Goal: Information Seeking & Learning: Compare options

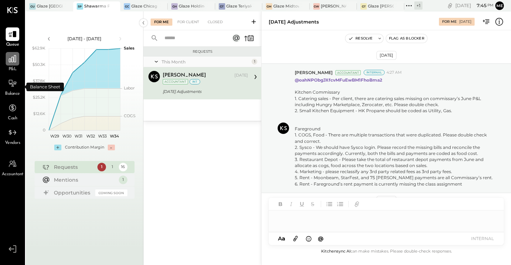
scroll to position [265, 0]
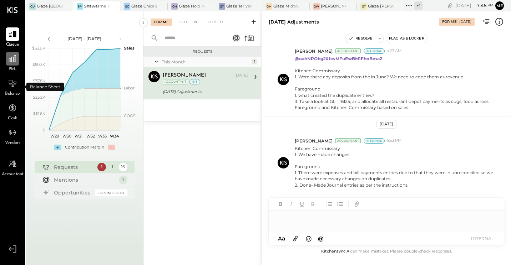
click at [14, 64] on icon at bounding box center [12, 58] width 9 height 9
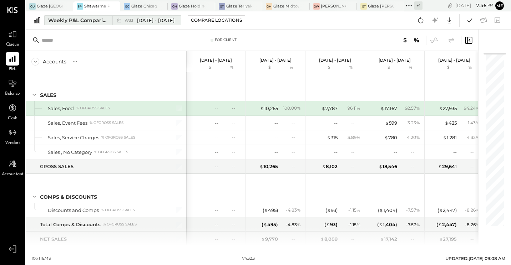
click at [62, 18] on div "Weekly P&L Comparison" at bounding box center [78, 20] width 60 height 7
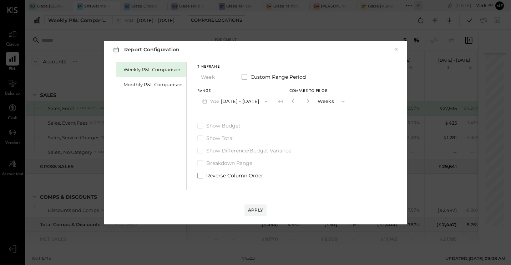
click at [44, 9] on div "Report Configuration × Weekly P&L Comparison Monthly P&L Comparison Timeframe W…" at bounding box center [255, 132] width 511 height 265
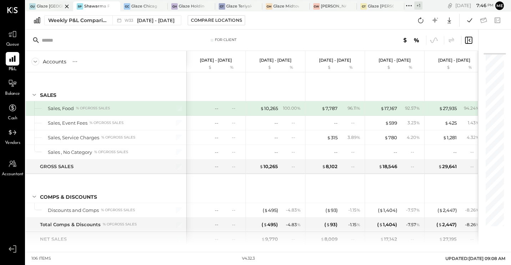
click at [46, 7] on div "Glaze [GEOGRAPHIC_DATA] - 110 Uni" at bounding box center [50, 7] width 26 height 6
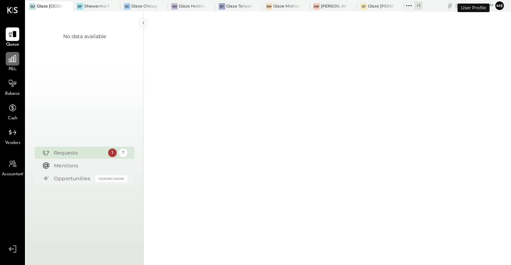
click at [11, 60] on icon at bounding box center [12, 58] width 7 height 7
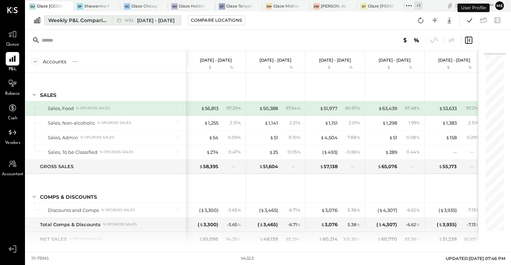
click at [89, 23] on div "Weekly P&L Comparison" at bounding box center [78, 20] width 60 height 7
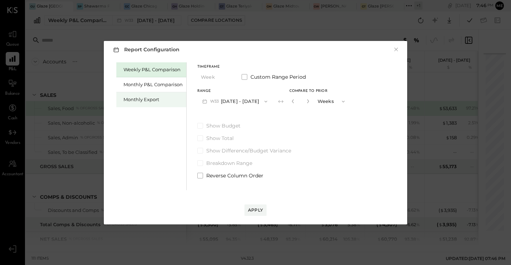
click at [136, 101] on div "Monthly Export" at bounding box center [152, 99] width 59 height 7
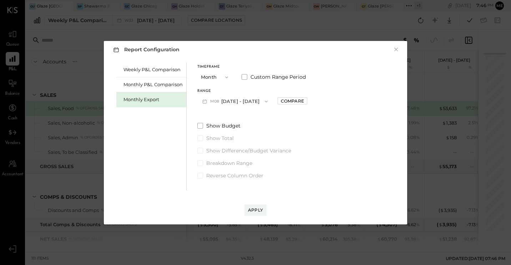
click at [247, 100] on button "M08 [DATE] - [DATE]" at bounding box center [234, 101] width 75 height 13
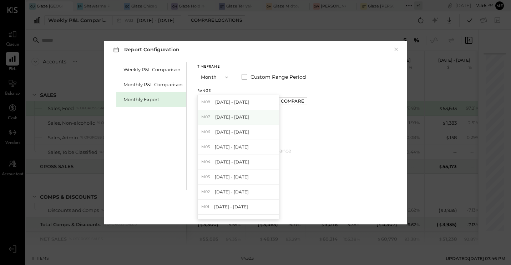
click at [232, 119] on span "[DATE] - [DATE]" at bounding box center [232, 117] width 34 height 6
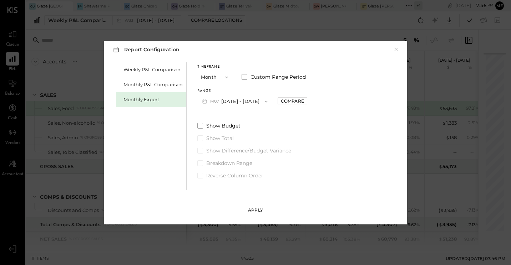
click at [257, 212] on div "Apply" at bounding box center [255, 210] width 15 height 6
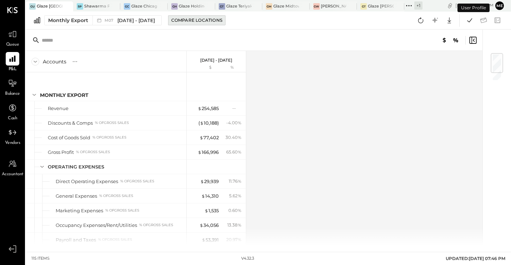
click at [202, 21] on div "Compare Locations" at bounding box center [196, 20] width 51 height 6
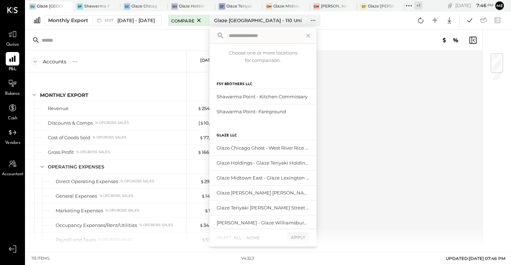
click at [236, 36] on input "text" at bounding box center [262, 35] width 73 height 13
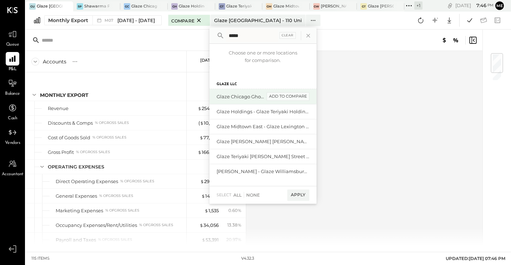
type input "*****"
click at [293, 97] on div "add to compare" at bounding box center [287, 96] width 43 height 9
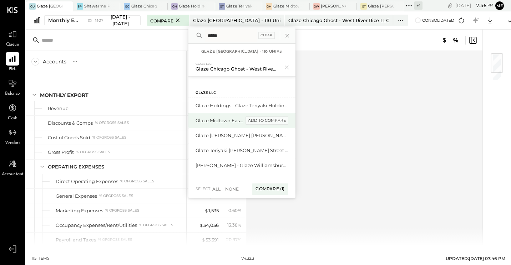
click at [268, 121] on div "add to compare" at bounding box center [266, 121] width 43 height 9
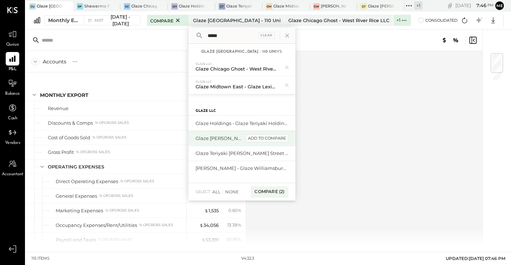
click at [265, 140] on div "add to compare" at bounding box center [266, 138] width 43 height 9
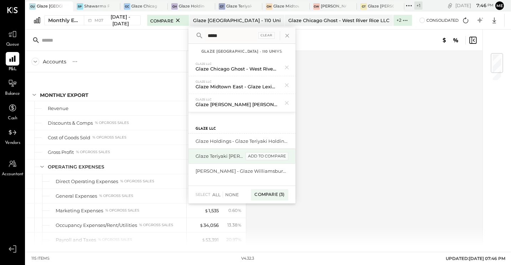
click at [268, 156] on div "add to compare" at bounding box center [266, 156] width 43 height 9
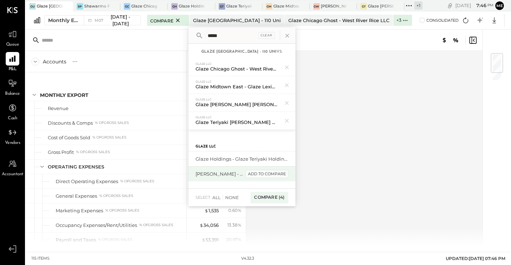
click at [263, 173] on div "add to compare" at bounding box center [266, 174] width 43 height 9
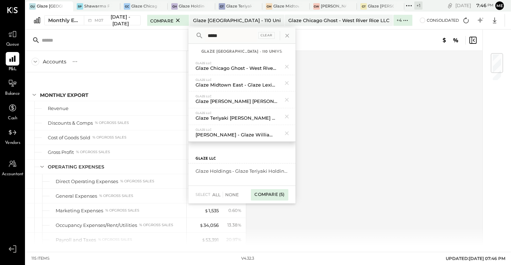
click at [270, 196] on div "Compare (5)" at bounding box center [269, 194] width 37 height 11
